Goal: Task Accomplishment & Management: Manage account settings

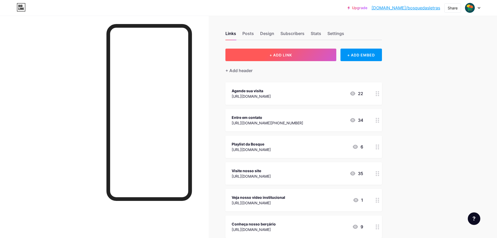
click at [284, 51] on button "+ ADD LINK" at bounding box center [281, 55] width 111 height 13
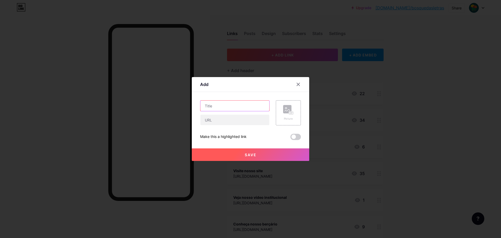
click at [234, 107] on input "text" at bounding box center [234, 106] width 69 height 10
click at [220, 123] on input "text" at bounding box center [234, 120] width 69 height 10
paste input "[URL][DOMAIN_NAME]"
type input "[URL][DOMAIN_NAME]"
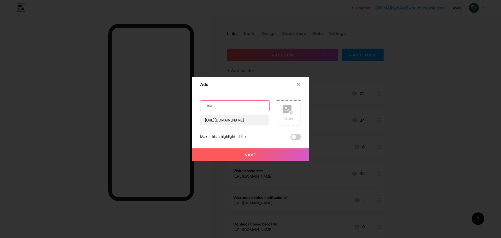
click at [222, 109] on input "text" at bounding box center [234, 106] width 69 height 10
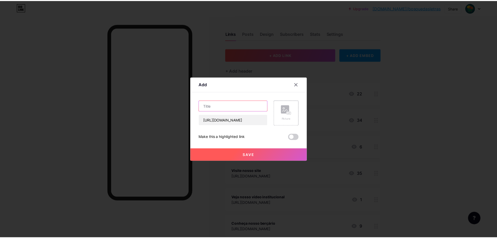
scroll to position [0, 0]
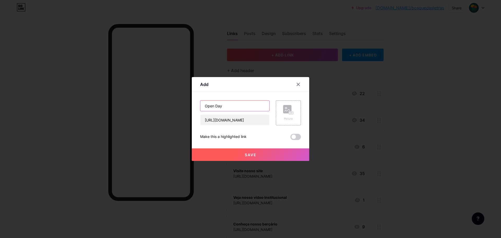
click at [205, 107] on input "Open Day" at bounding box center [234, 106] width 69 height 10
type input "Inscreva-se em nosso Open Day"
click at [260, 155] on button "Save" at bounding box center [250, 154] width 117 height 13
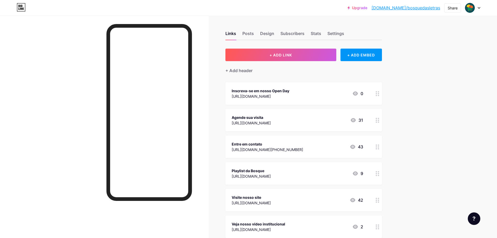
click at [421, 8] on link "[DOMAIN_NAME]/bosquedasletras" at bounding box center [406, 8] width 69 height 6
